Goal: Information Seeking & Learning: Learn about a topic

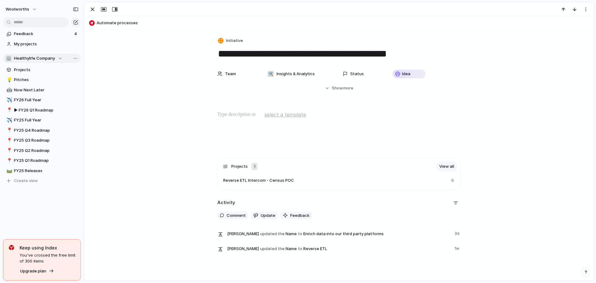
click at [59, 59] on div "🏢 Healthylife Company" at bounding box center [34, 58] width 57 height 6
click at [46, 96] on span "Insights & Analytics" at bounding box center [38, 94] width 38 height 6
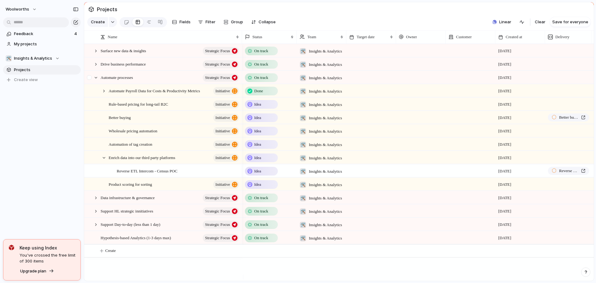
click at [93, 83] on div at bounding box center [89, 79] width 11 height 17
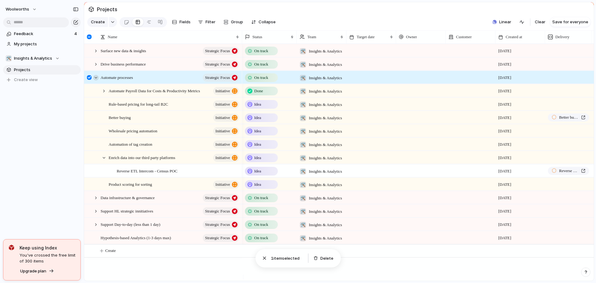
click at [95, 80] on div at bounding box center [96, 78] width 6 height 6
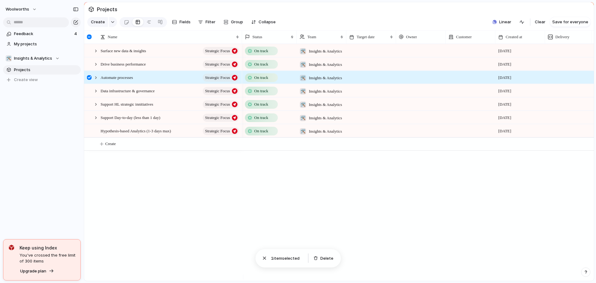
click at [88, 80] on div at bounding box center [89, 77] width 5 height 5
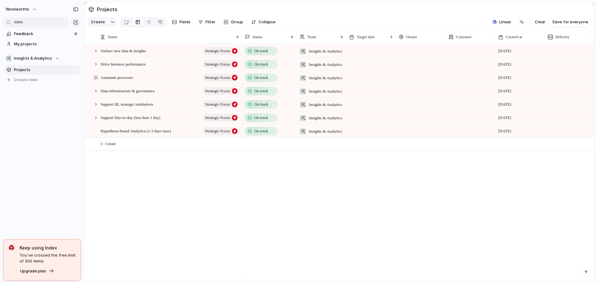
click at [95, 80] on div at bounding box center [96, 78] width 6 height 6
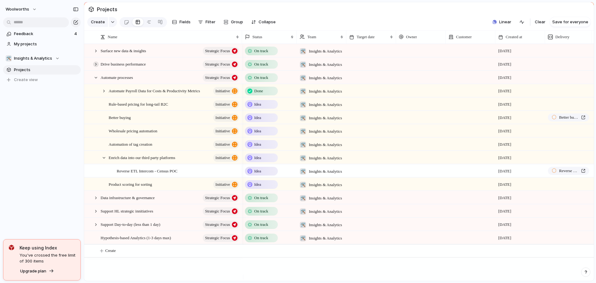
click at [97, 67] on div at bounding box center [96, 64] width 6 height 6
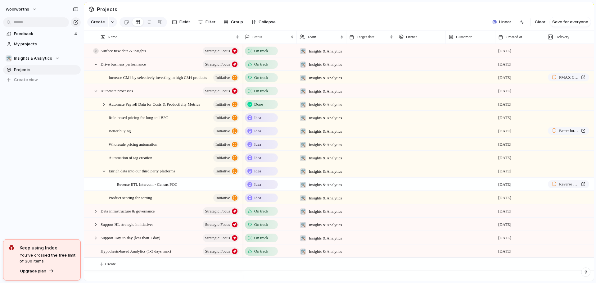
click at [95, 54] on div at bounding box center [96, 51] width 6 height 6
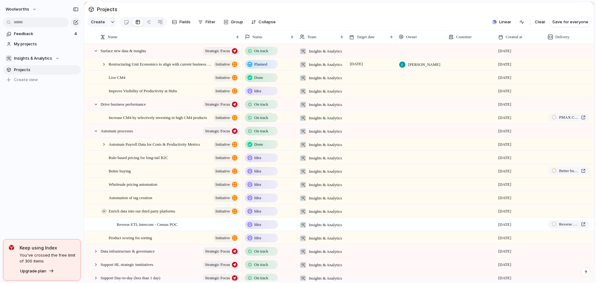
scroll to position [31, 0]
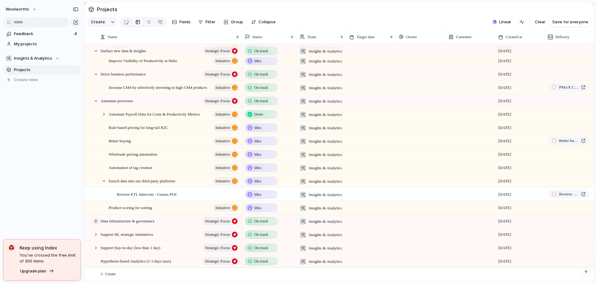
click at [95, 223] on div at bounding box center [96, 221] width 6 height 6
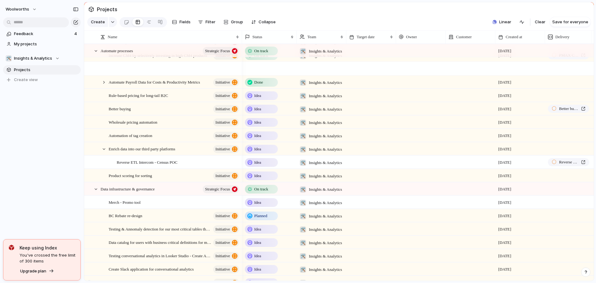
scroll to position [124, 0]
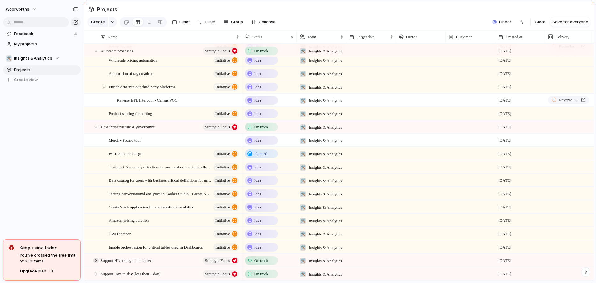
click at [96, 263] on div at bounding box center [96, 261] width 6 height 6
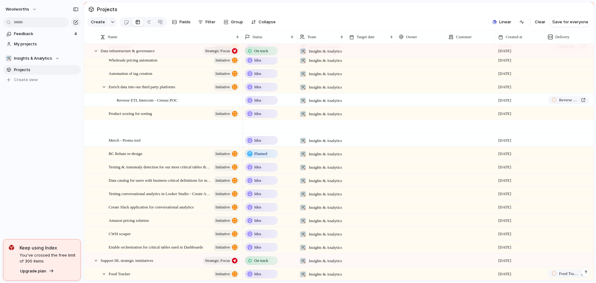
scroll to position [302, 0]
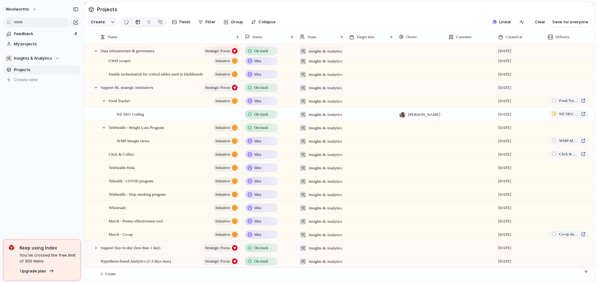
click at [98, 246] on div at bounding box center [92, 247] width 17 height 13
click at [96, 247] on div at bounding box center [96, 248] width 6 height 6
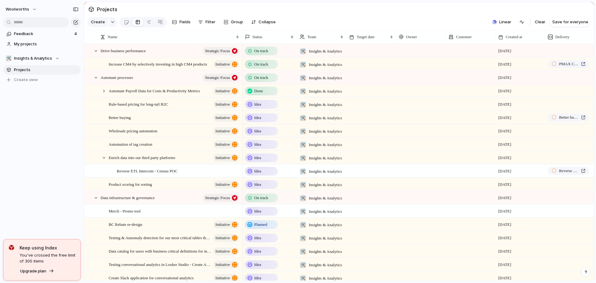
scroll to position [0, 0]
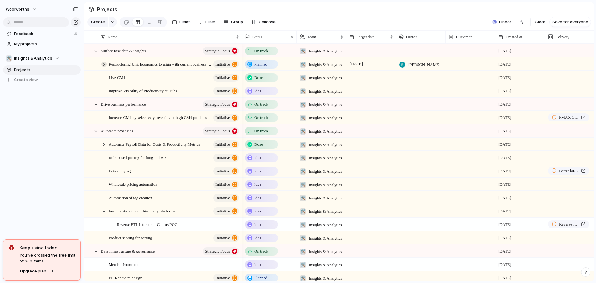
click at [103, 67] on div at bounding box center [104, 64] width 6 height 6
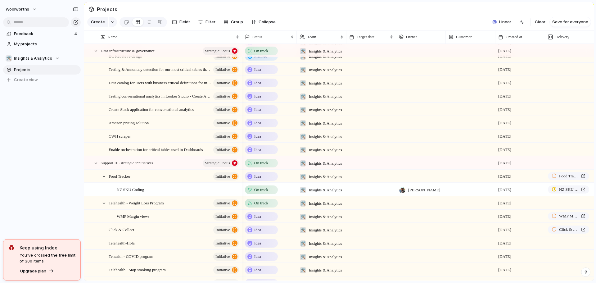
scroll to position [311, 0]
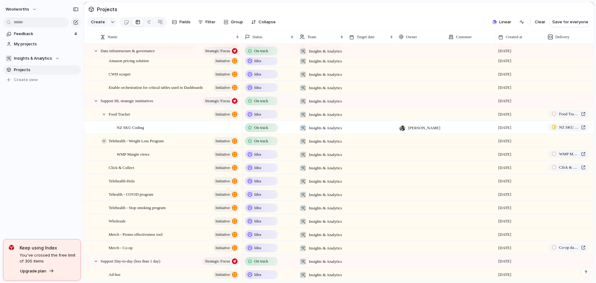
click at [103, 144] on div at bounding box center [104, 141] width 6 height 6
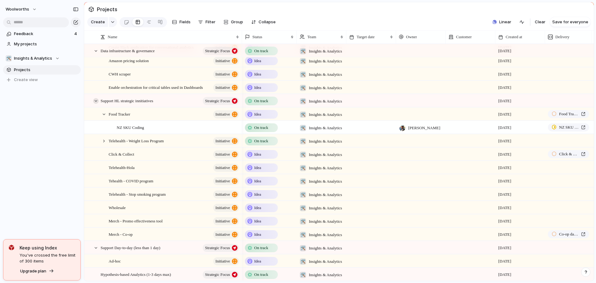
click at [95, 104] on div at bounding box center [96, 101] width 6 height 6
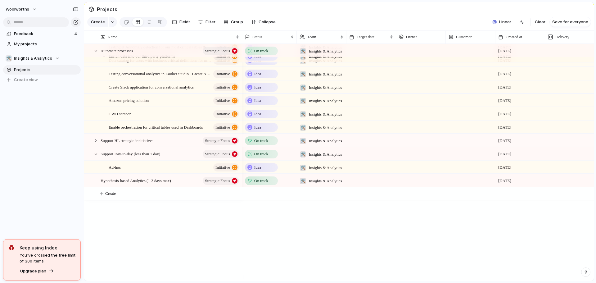
scroll to position [195, 0]
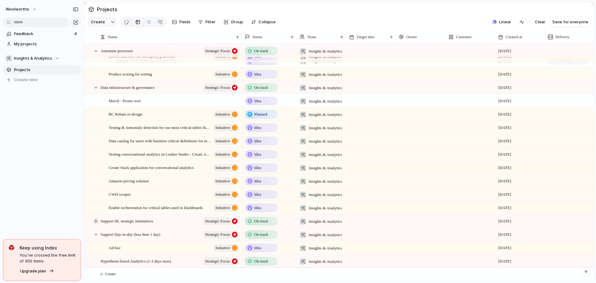
click at [95, 220] on div at bounding box center [96, 221] width 6 height 6
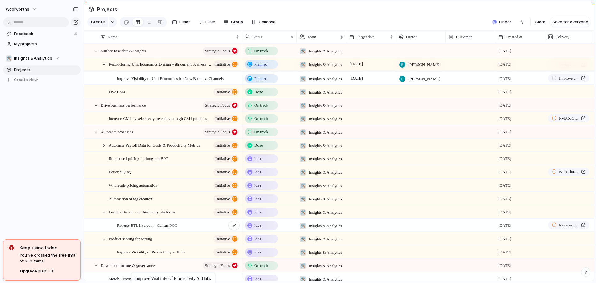
scroll to position [12, 0]
drag, startPoint x: 142, startPoint y: 121, endPoint x: 125, endPoint y: 232, distance: 112.3
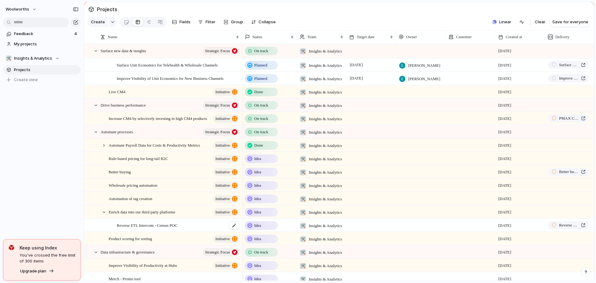
scroll to position [199, 0]
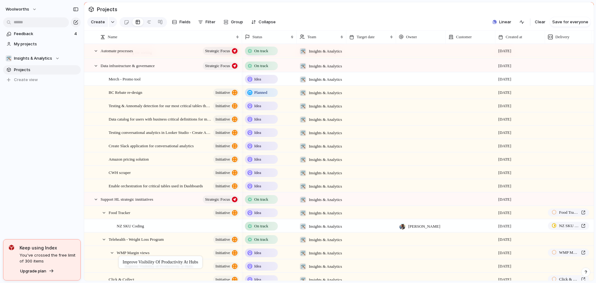
drag, startPoint x: 133, startPoint y: 79, endPoint x: 122, endPoint y: 257, distance: 177.9
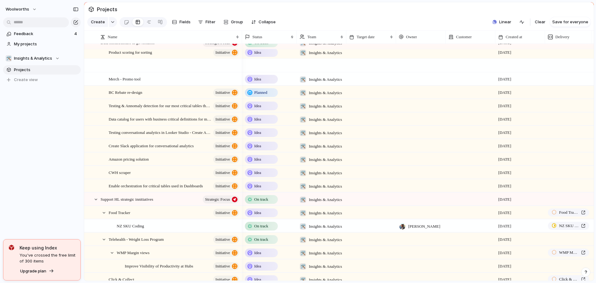
scroll to position [342, 0]
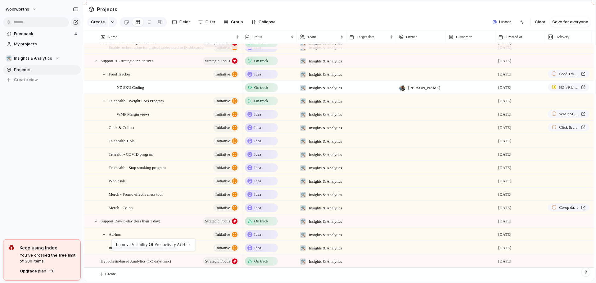
drag, startPoint x: 140, startPoint y: 129, endPoint x: 115, endPoint y: 240, distance: 113.6
click at [103, 234] on div at bounding box center [104, 235] width 6 height 6
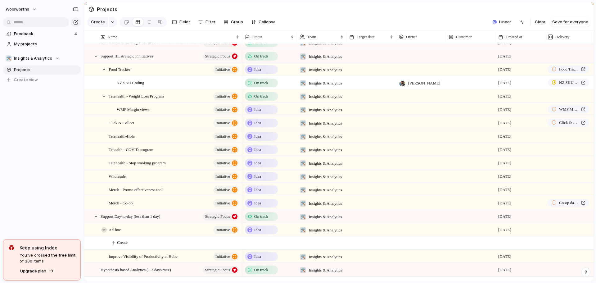
click at [103, 233] on div at bounding box center [104, 230] width 6 height 6
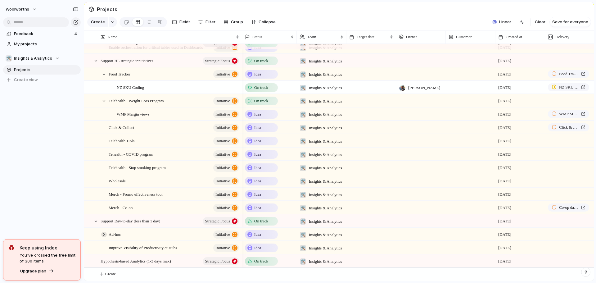
click at [103, 234] on div at bounding box center [104, 235] width 6 height 6
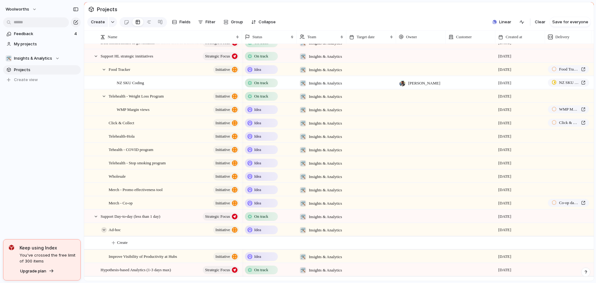
click at [103, 233] on div at bounding box center [104, 230] width 6 height 6
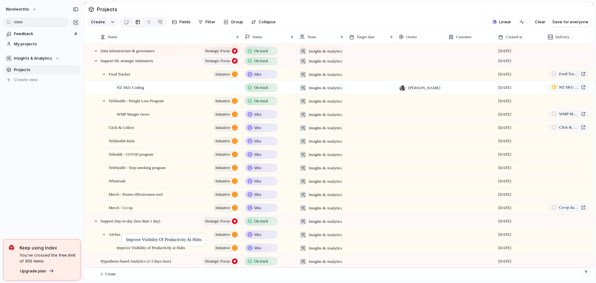
scroll to position [0, 0]
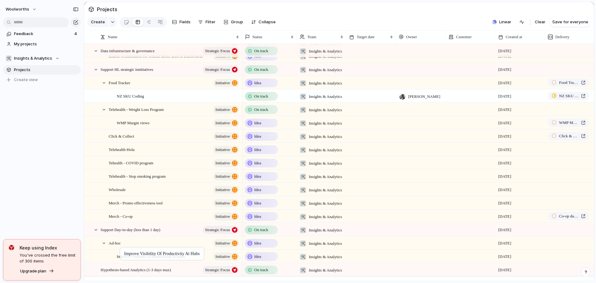
drag, startPoint x: 118, startPoint y: 248, endPoint x: 123, endPoint y: 249, distance: 5.3
click at [104, 246] on div at bounding box center [104, 243] width 6 height 6
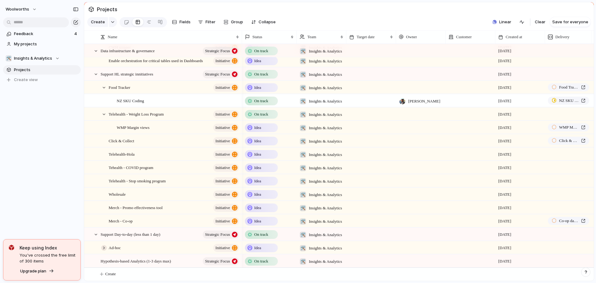
click at [104, 248] on div at bounding box center [104, 248] width 6 height 6
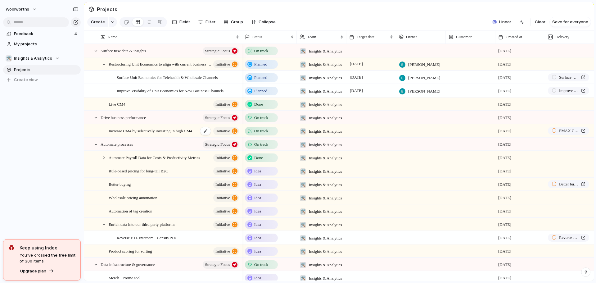
click at [176, 134] on span "Increase CM4 by selectively investing in high CM4 products" at bounding box center [154, 130] width 90 height 7
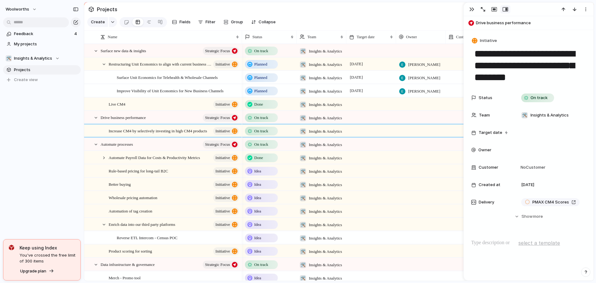
click at [554, 64] on textarea "**********" at bounding box center [529, 65] width 110 height 37
click at [560, 79] on textarea "**********" at bounding box center [529, 65] width 110 height 37
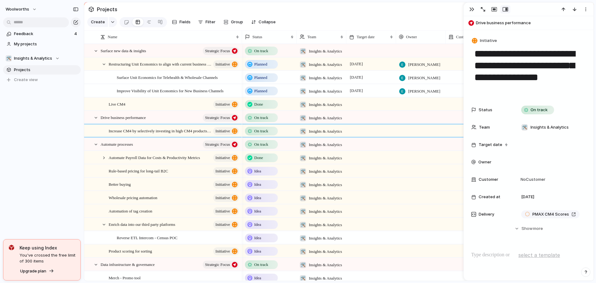
click at [563, 80] on textarea "**********" at bounding box center [529, 71] width 110 height 49
click at [125, 134] on span "Increase CM4 by selectively investing in high CM4 products + Co-op" at bounding box center [154, 130] width 90 height 7
click at [96, 120] on div at bounding box center [96, 118] width 6 height 6
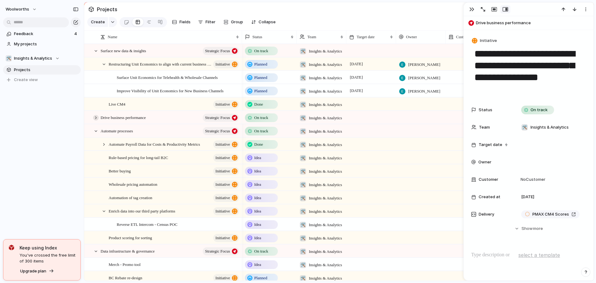
click at [95, 120] on div at bounding box center [96, 118] width 6 height 6
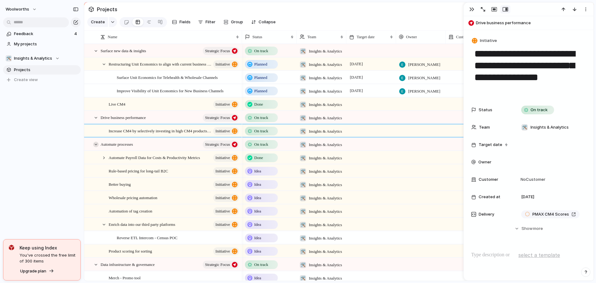
click at [95, 147] on div at bounding box center [96, 145] width 6 height 6
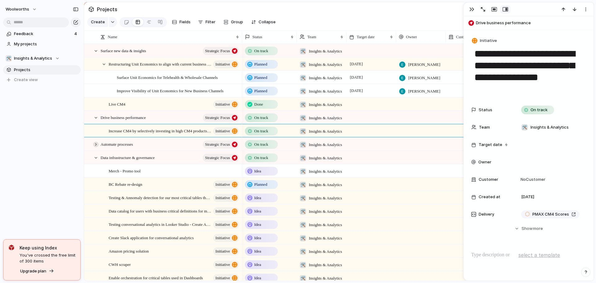
click at [95, 147] on div at bounding box center [96, 145] width 6 height 6
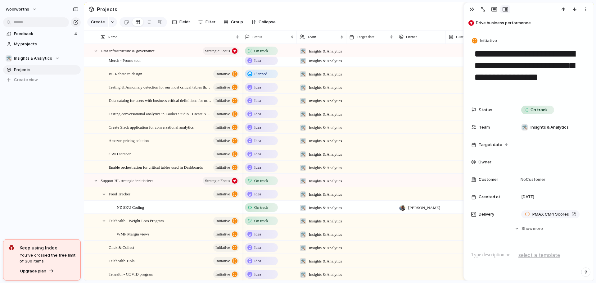
scroll to position [248, 0]
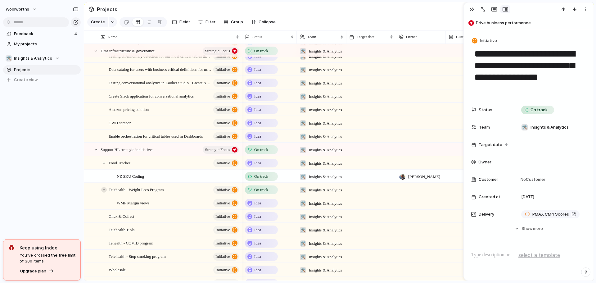
click at [104, 193] on div at bounding box center [104, 190] width 6 height 6
click at [102, 166] on div at bounding box center [104, 163] width 6 height 6
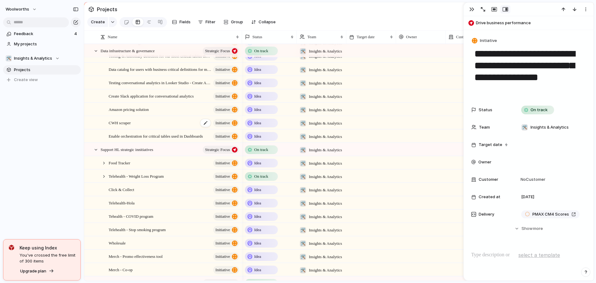
click at [131, 126] on span "CWH scraper" at bounding box center [120, 122] width 22 height 7
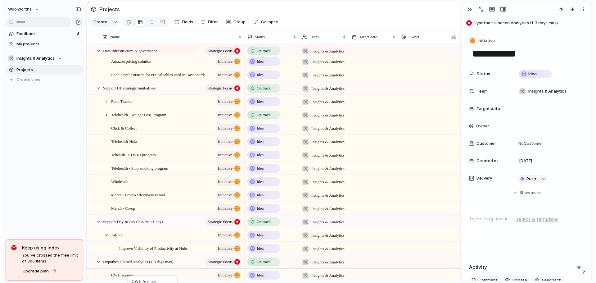
scroll to position [315, 0]
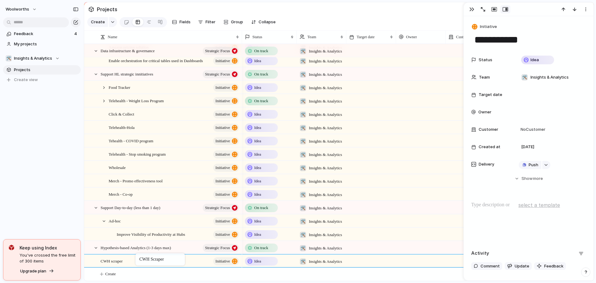
drag, startPoint x: 121, startPoint y: 92, endPoint x: 138, endPoint y: 254, distance: 163.3
click at [97, 246] on div at bounding box center [96, 248] width 6 height 6
click at [96, 249] on div at bounding box center [96, 248] width 6 height 6
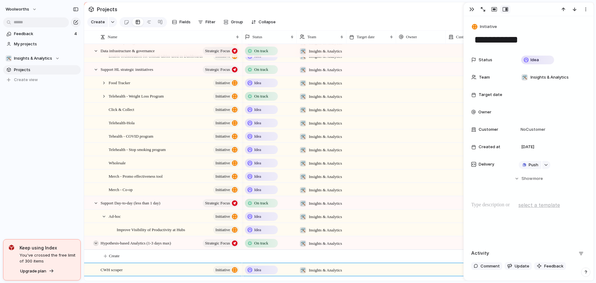
click at [96, 246] on div at bounding box center [96, 243] width 6 height 6
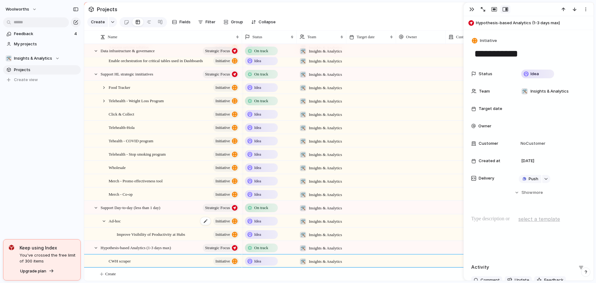
click at [111, 220] on span "Ad-hoc" at bounding box center [115, 220] width 12 height 7
type textarea "******"
